Goal: Entertainment & Leisure: Consume media (video, audio)

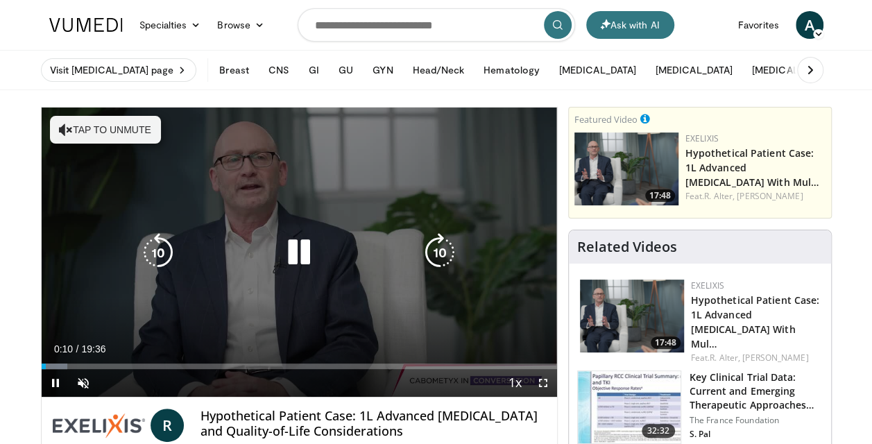
click at [114, 128] on button "Tap to unmute" at bounding box center [105, 130] width 111 height 28
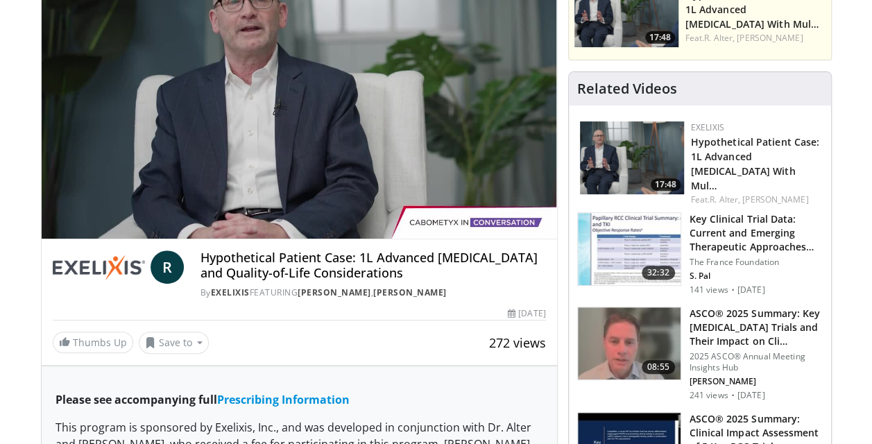
scroll to position [139, 0]
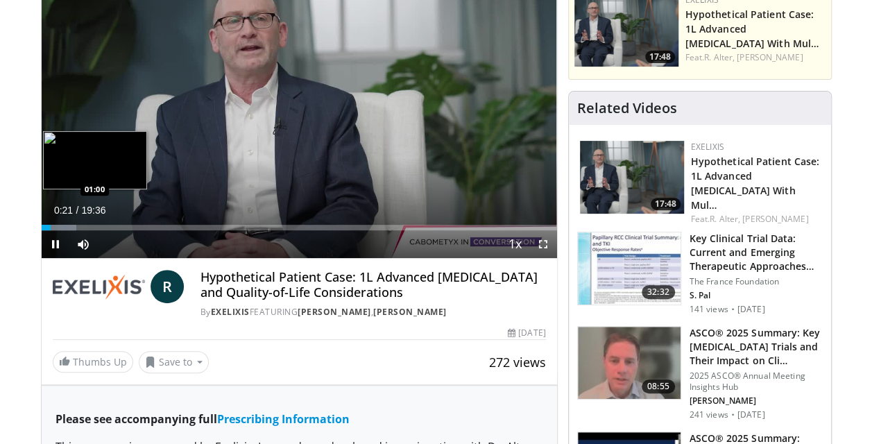
click at [67, 226] on div "Loaded : 6.74% 00:21 01:00" at bounding box center [299, 228] width 515 height 6
click at [80, 226] on div "Progress Bar" at bounding box center [76, 228] width 42 height 6
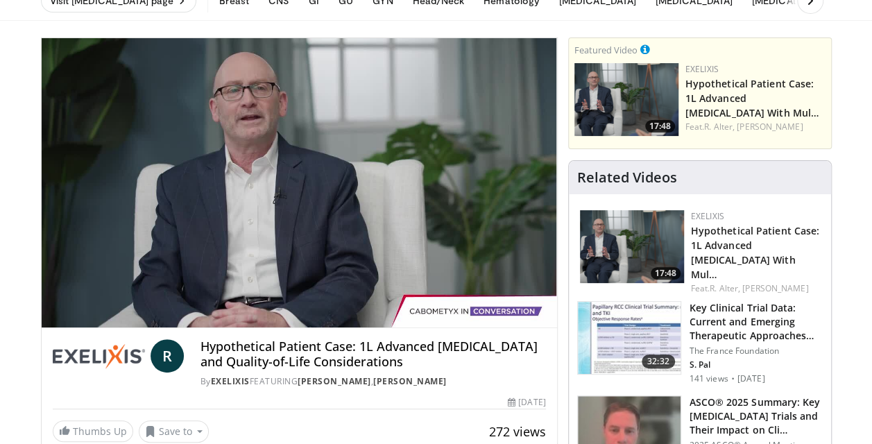
scroll to position [0, 0]
